Goal: Go to known website: Access a specific website the user already knows

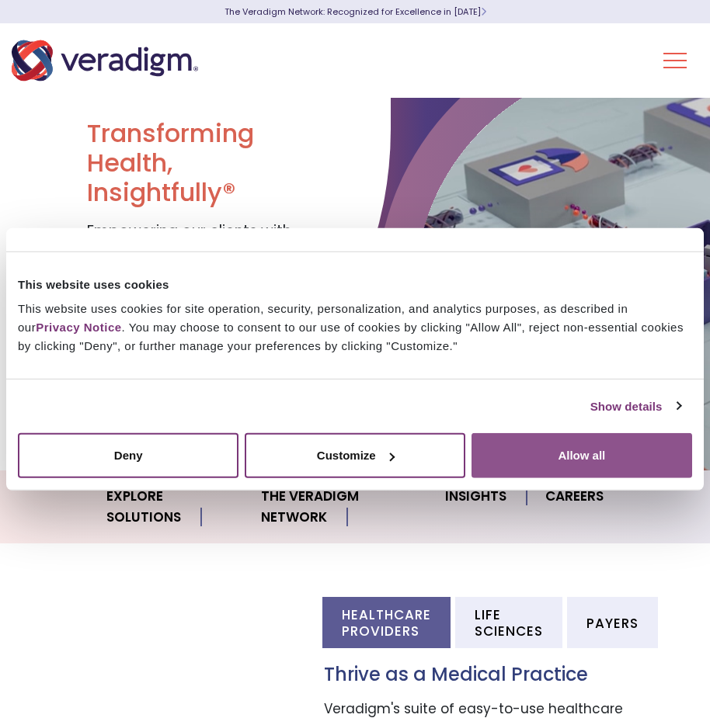
click at [615, 461] on button "Allow all" at bounding box center [581, 455] width 221 height 45
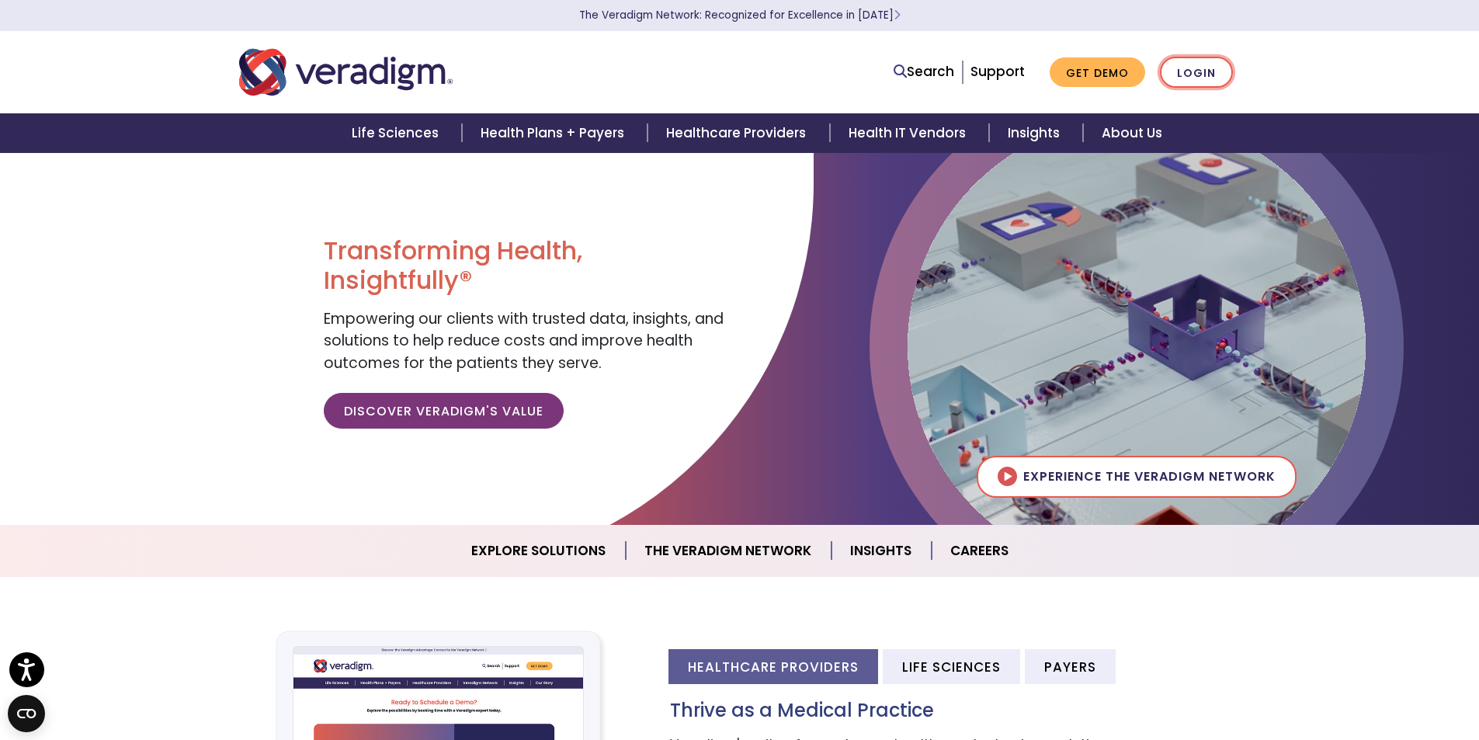
click at [709, 67] on link "Login" at bounding box center [1196, 73] width 73 height 32
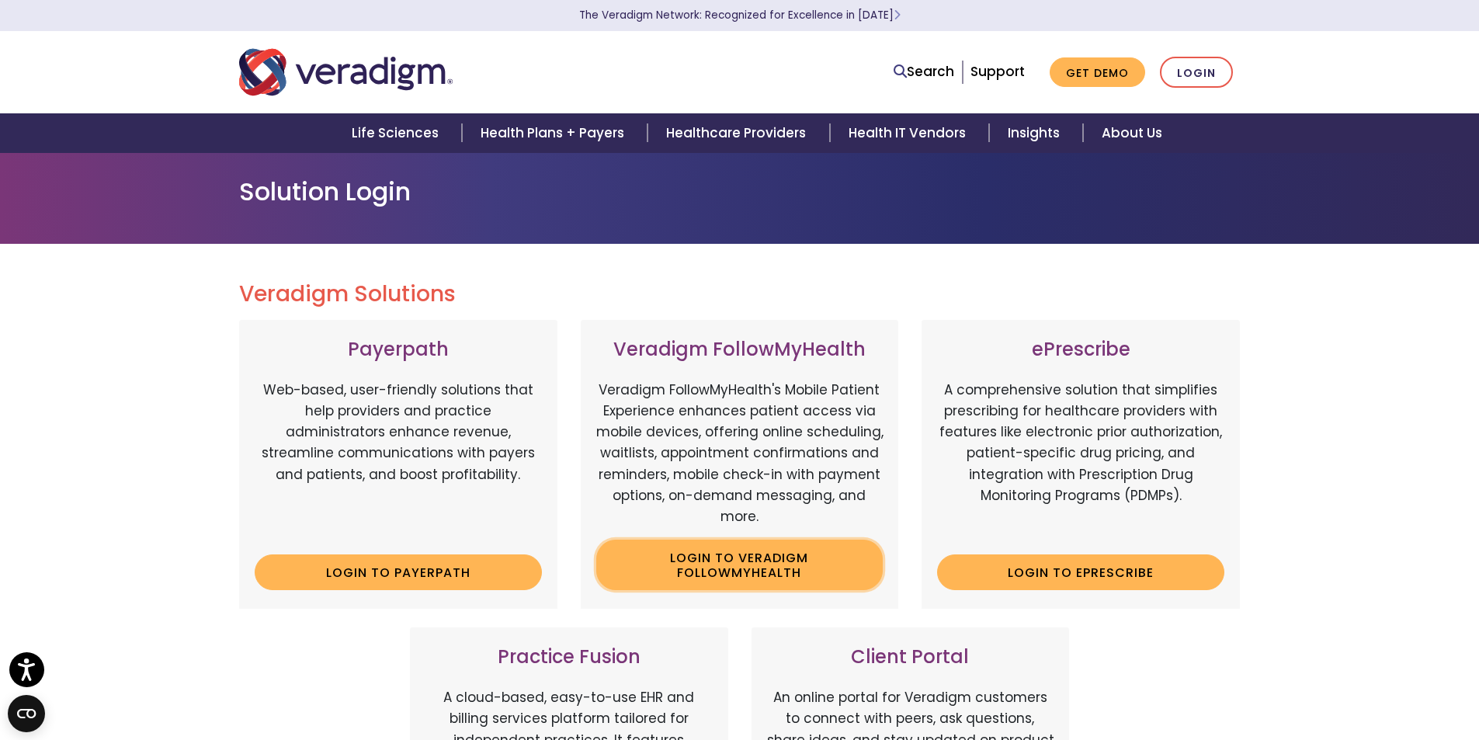
click at [782, 566] on link "Login to Veradigm FollowMyHealth" at bounding box center [739, 565] width 287 height 50
click at [1184, 68] on link "Login" at bounding box center [1196, 73] width 73 height 32
click at [1213, 71] on link "Login" at bounding box center [1196, 73] width 73 height 32
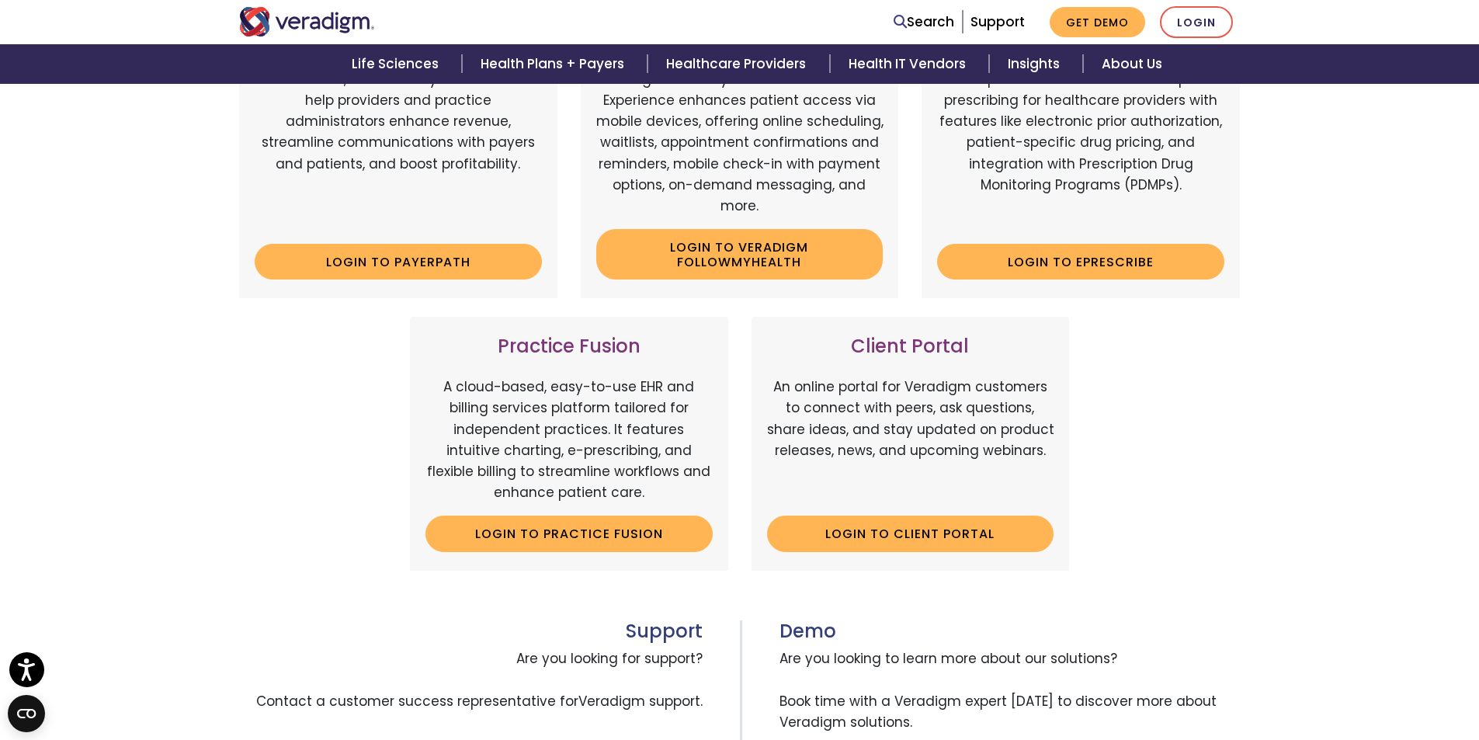
scroll to position [78, 0]
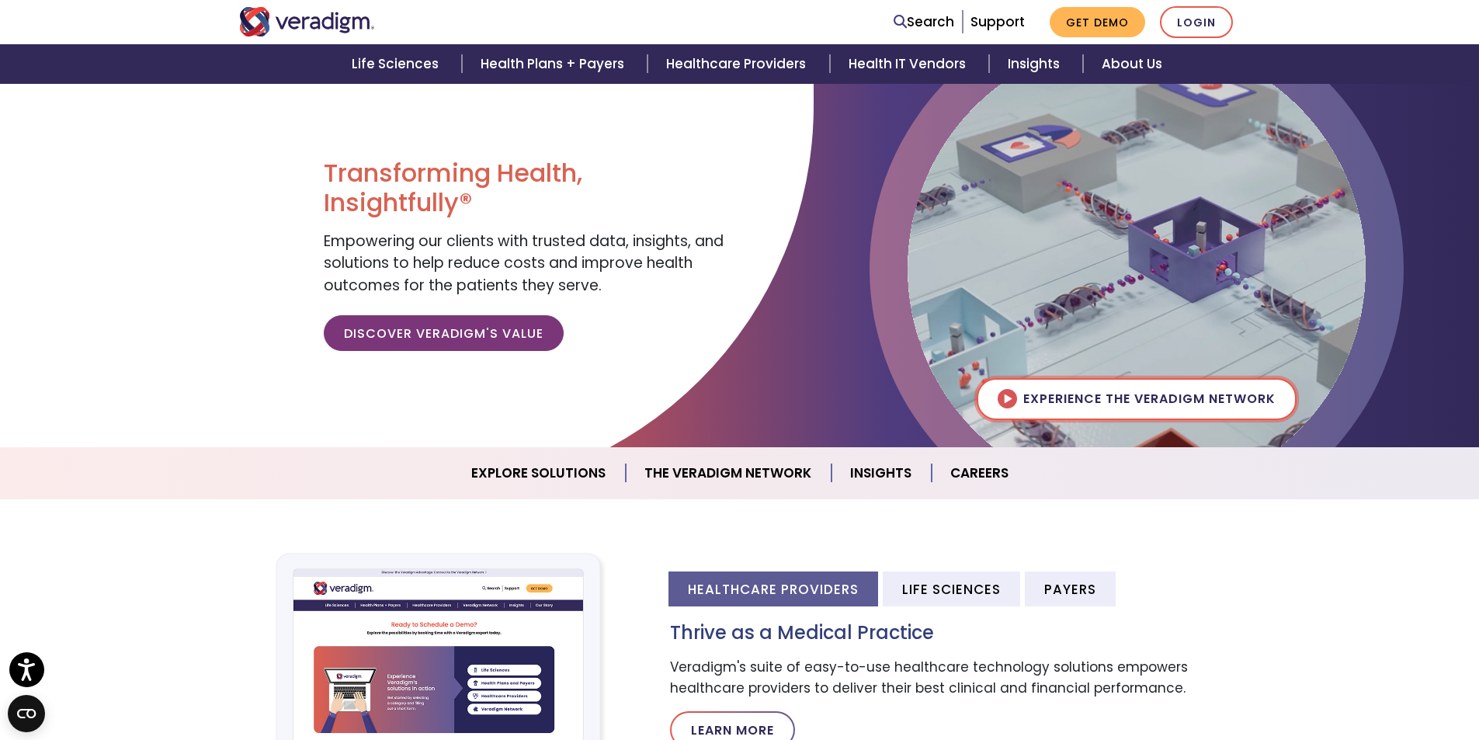
scroll to position [233, 0]
